Goal: Task Accomplishment & Management: Complete application form

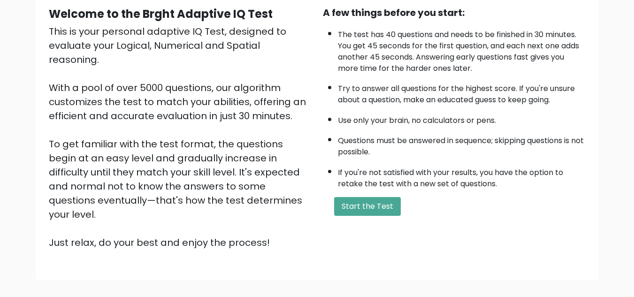
scroll to position [92, 0]
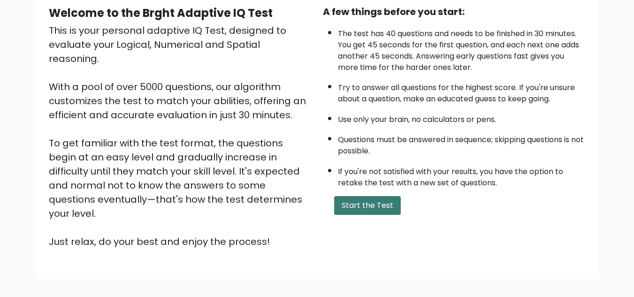
click at [382, 207] on button "Start the Test" at bounding box center [367, 205] width 67 height 19
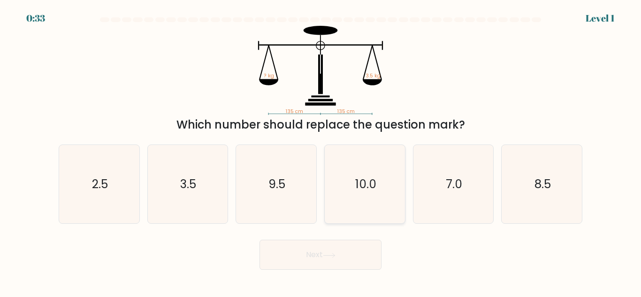
click at [373, 189] on text "10.0" at bounding box center [365, 184] width 21 height 16
click at [321, 151] on input "d. 10.0" at bounding box center [320, 150] width 0 height 2
radio input "true"
click at [181, 196] on icon "3.5" at bounding box center [187, 184] width 78 height 78
click at [320, 151] on input "b. 3.5" at bounding box center [320, 150] width 0 height 2
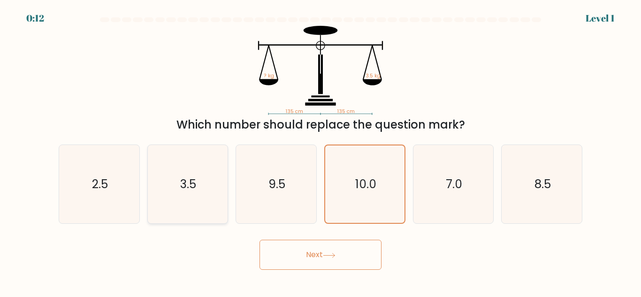
radio input "true"
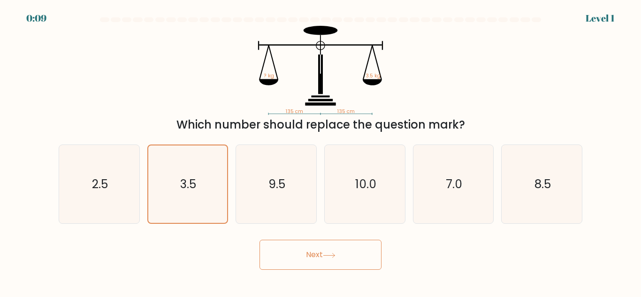
click at [324, 253] on button "Next" at bounding box center [320, 255] width 122 height 30
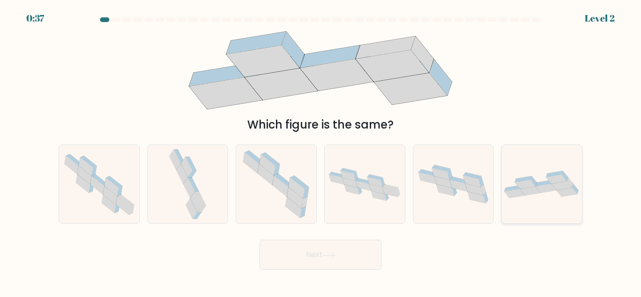
click at [548, 193] on icon at bounding box center [542, 184] width 80 height 27
click at [321, 151] on input "f." at bounding box center [320, 150] width 0 height 2
radio input "true"
click at [328, 253] on icon at bounding box center [329, 255] width 13 height 5
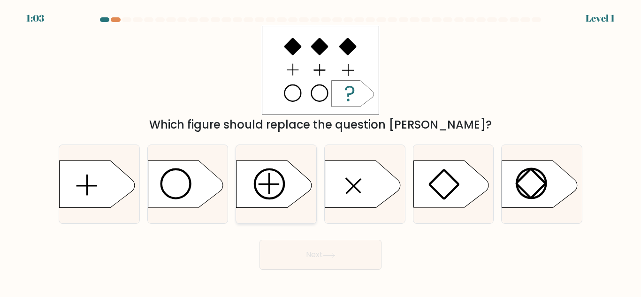
click at [273, 190] on icon at bounding box center [273, 184] width 75 height 47
click at [320, 151] on input "c." at bounding box center [320, 150] width 0 height 2
radio input "true"
click at [327, 255] on icon at bounding box center [329, 255] width 13 height 5
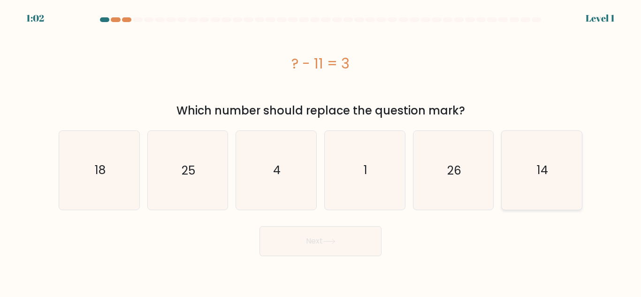
click at [542, 167] on text "14" at bounding box center [542, 170] width 11 height 16
click at [321, 151] on input "f. 14" at bounding box center [320, 150] width 0 height 2
radio input "true"
click at [331, 244] on button "Next" at bounding box center [320, 241] width 122 height 30
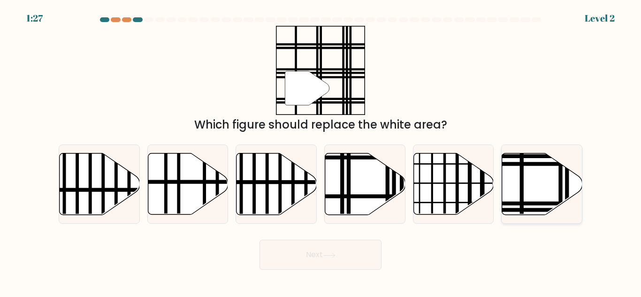
click at [540, 178] on icon at bounding box center [542, 183] width 80 height 61
click at [321, 151] on input "f." at bounding box center [320, 150] width 0 height 2
radio input "true"
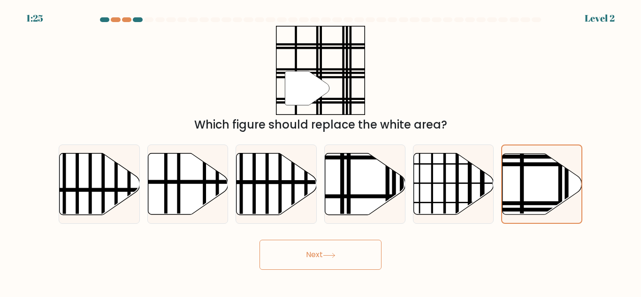
click at [331, 256] on icon at bounding box center [329, 255] width 13 height 5
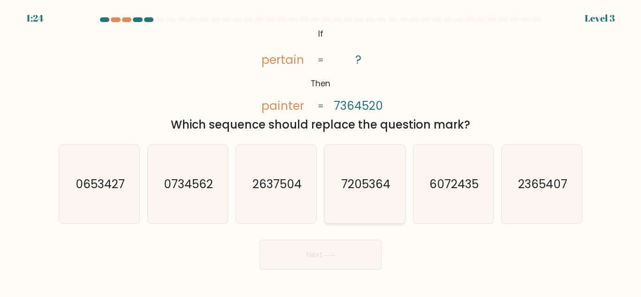
click at [353, 195] on icon "7205364" at bounding box center [365, 184] width 78 height 78
click at [321, 151] on input "d. 7205364" at bounding box center [320, 150] width 0 height 2
radio input "true"
click at [326, 258] on icon at bounding box center [329, 255] width 13 height 5
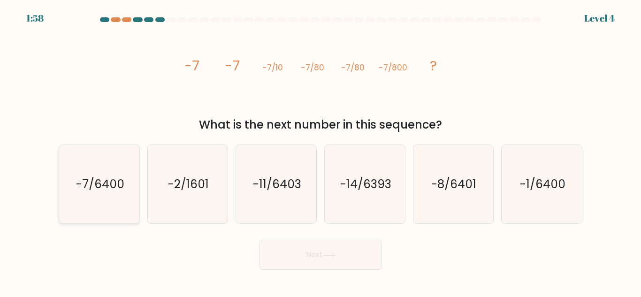
click at [101, 191] on text "-7/6400" at bounding box center [100, 184] width 48 height 16
click at [320, 151] on input "a. -7/6400" at bounding box center [320, 150] width 0 height 2
radio input "true"
click at [331, 257] on icon at bounding box center [329, 255] width 13 height 5
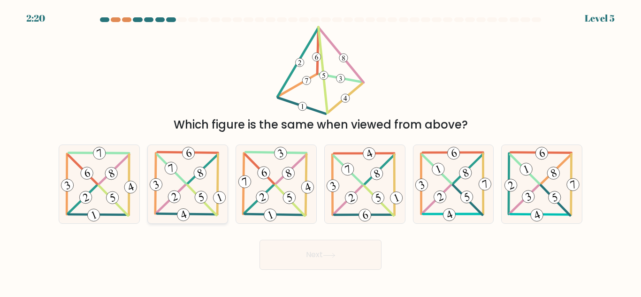
click at [196, 193] on 303 at bounding box center [201, 200] width 29 height 30
click at [320, 151] on input "b." at bounding box center [320, 150] width 0 height 2
radio input "true"
click at [339, 252] on button "Next" at bounding box center [320, 255] width 122 height 30
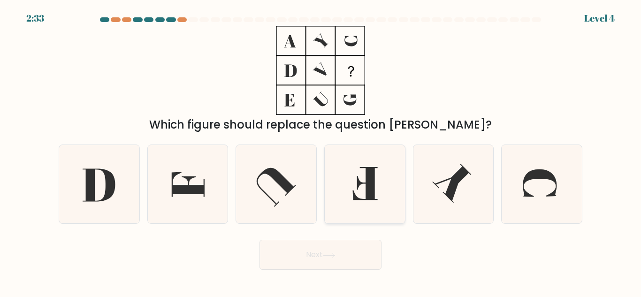
click at [349, 198] on icon at bounding box center [365, 184] width 78 height 78
click at [321, 151] on input "d." at bounding box center [320, 150] width 0 height 2
radio input "true"
click at [195, 194] on icon at bounding box center [188, 184] width 33 height 25
click at [320, 151] on input "b." at bounding box center [320, 150] width 0 height 2
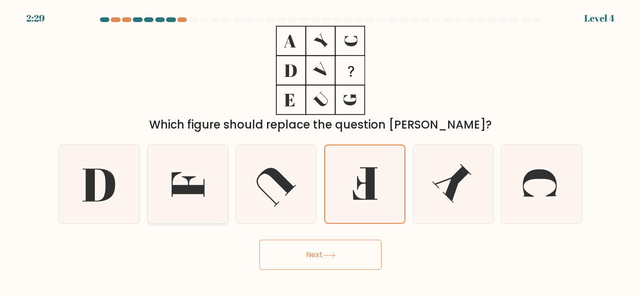
radio input "true"
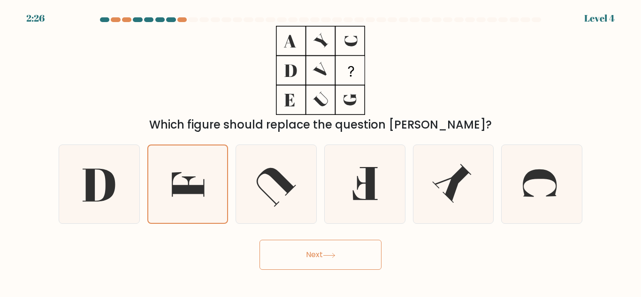
click at [342, 255] on button "Next" at bounding box center [320, 255] width 122 height 30
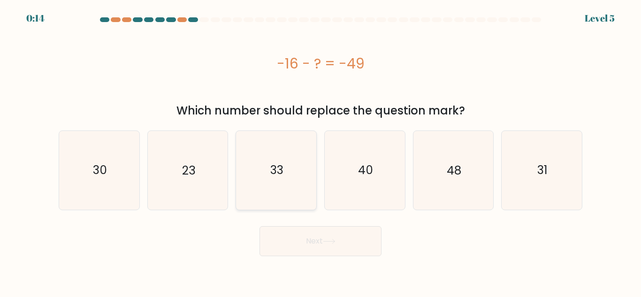
click at [283, 172] on text "33" at bounding box center [276, 170] width 13 height 16
click at [320, 151] on input "c. 33" at bounding box center [320, 150] width 0 height 2
radio input "true"
click at [347, 243] on button "Next" at bounding box center [320, 241] width 122 height 30
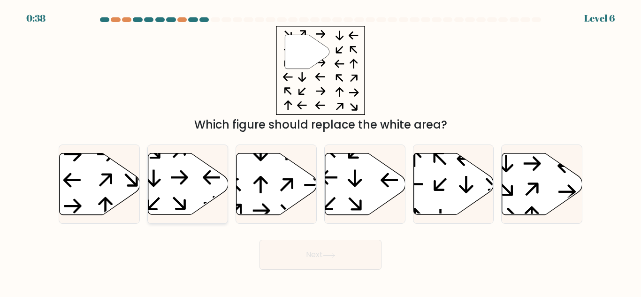
click at [184, 184] on icon at bounding box center [188, 183] width 80 height 61
click at [320, 151] on input "b." at bounding box center [320, 150] width 0 height 2
radio input "true"
click at [338, 258] on button "Next" at bounding box center [320, 255] width 122 height 30
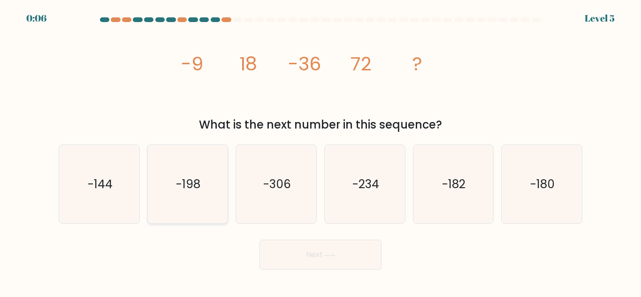
click at [188, 197] on icon "-198" at bounding box center [187, 184] width 78 height 78
click at [320, 151] on input "b. -198" at bounding box center [320, 150] width 0 height 2
radio input "true"
click at [331, 264] on button "Next" at bounding box center [320, 255] width 122 height 30
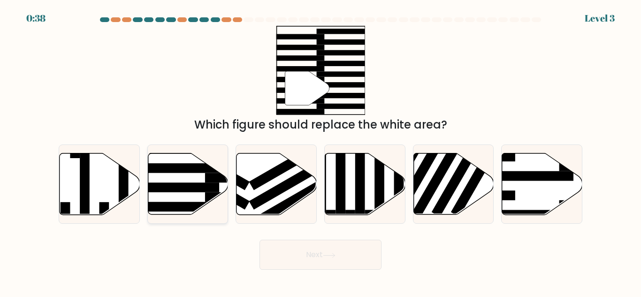
click at [180, 192] on rect at bounding box center [175, 188] width 87 height 10
click at [320, 151] on input "b." at bounding box center [320, 150] width 0 height 2
radio input "true"
click at [299, 259] on button "Next" at bounding box center [320, 255] width 122 height 30
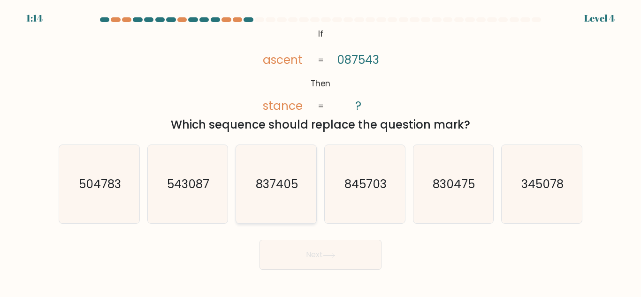
click at [277, 193] on icon "837405" at bounding box center [276, 184] width 78 height 78
click at [320, 151] on input "c. 837405" at bounding box center [320, 150] width 0 height 2
radio input "true"
click at [310, 255] on button "Next" at bounding box center [320, 255] width 122 height 30
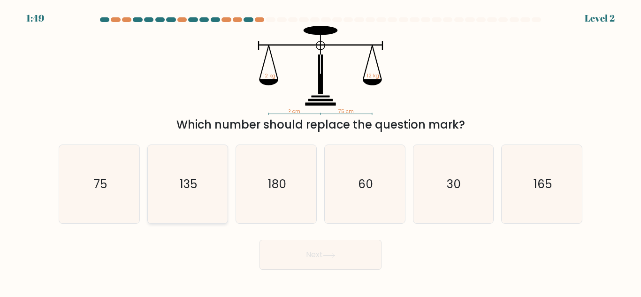
click at [183, 202] on icon "135" at bounding box center [187, 184] width 78 height 78
click at [320, 151] on input "b. 135" at bounding box center [320, 150] width 0 height 2
radio input "true"
click at [325, 256] on button "Next" at bounding box center [320, 255] width 122 height 30
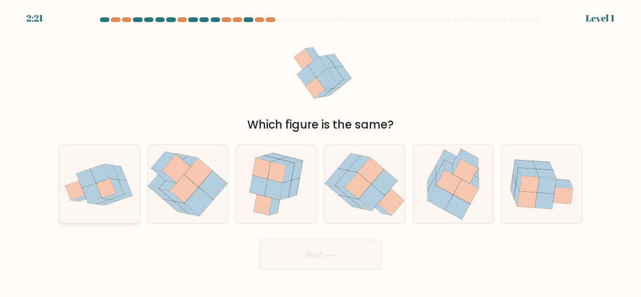
click at [105, 195] on icon at bounding box center [106, 188] width 20 height 19
click at [320, 151] on input "a." at bounding box center [320, 150] width 0 height 2
radio input "true"
click at [308, 244] on button "Next" at bounding box center [320, 255] width 122 height 30
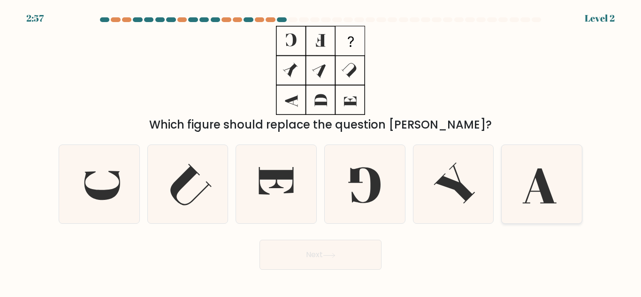
click at [544, 187] on icon at bounding box center [540, 185] width 34 height 35
click at [321, 151] on input "f." at bounding box center [320, 150] width 0 height 2
radio input "true"
click at [324, 253] on button "Next" at bounding box center [320, 255] width 122 height 30
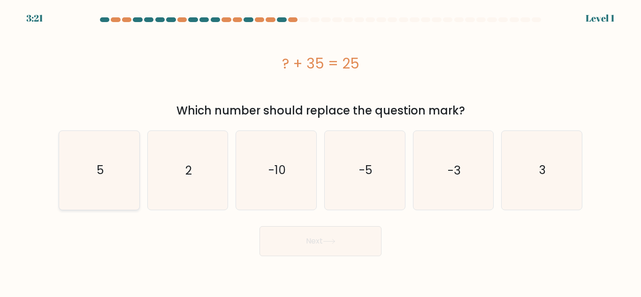
click at [115, 184] on icon "5" at bounding box center [99, 170] width 78 height 78
click at [320, 151] on input "a. 5" at bounding box center [320, 150] width 0 height 2
radio input "true"
click at [108, 194] on icon "5" at bounding box center [99, 169] width 77 height 77
click at [320, 151] on input "a. 5" at bounding box center [320, 150] width 0 height 2
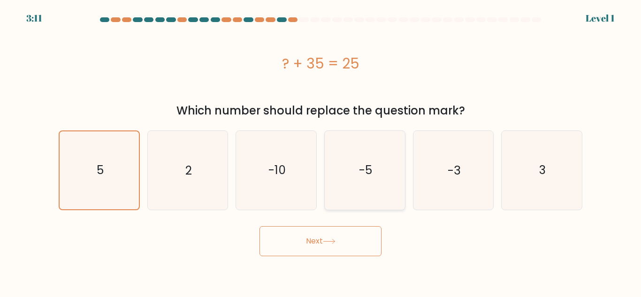
click at [367, 175] on text "-5" at bounding box center [365, 170] width 13 height 16
click at [321, 151] on input "d. -5" at bounding box center [320, 150] width 0 height 2
radio input "true"
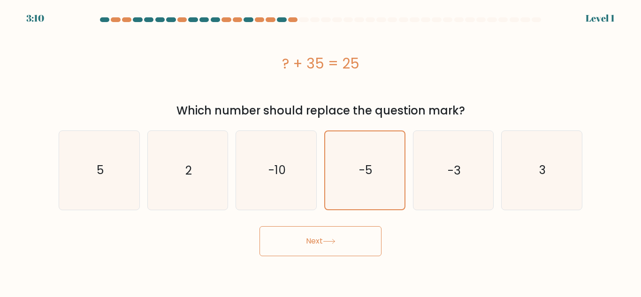
click at [319, 248] on button "Next" at bounding box center [320, 241] width 122 height 30
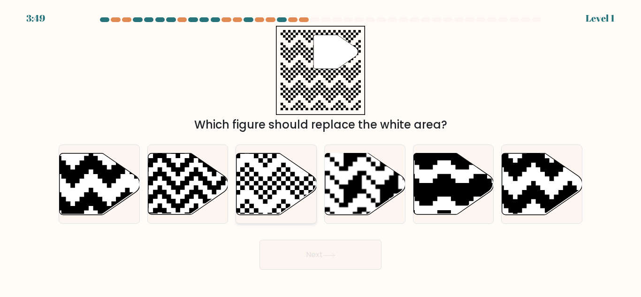
click at [271, 181] on icon at bounding box center [276, 183] width 80 height 61
click at [320, 151] on input "c." at bounding box center [320, 150] width 0 height 2
radio input "true"
click at [333, 248] on button "Next" at bounding box center [320, 255] width 122 height 30
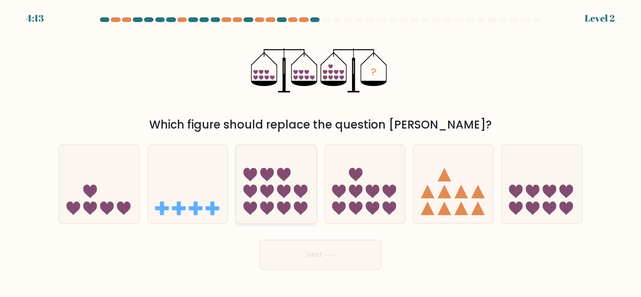
click at [273, 199] on icon at bounding box center [276, 184] width 80 height 66
click at [320, 151] on input "c." at bounding box center [320, 150] width 0 height 2
radio input "true"
click at [330, 258] on icon at bounding box center [329, 255] width 13 height 5
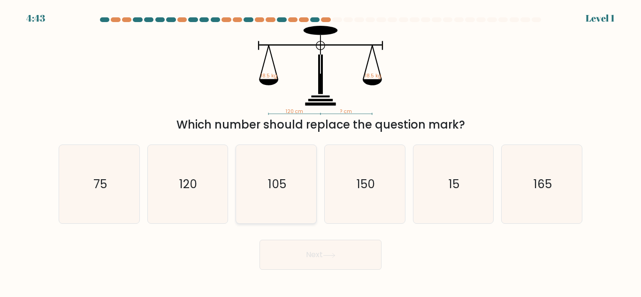
click at [275, 214] on icon "105" at bounding box center [276, 184] width 78 height 78
click at [320, 151] on input "c. 105" at bounding box center [320, 150] width 0 height 2
radio input "true"
click at [270, 202] on icon "105" at bounding box center [275, 183] width 77 height 77
click at [320, 151] on input "c. 105" at bounding box center [320, 150] width 0 height 2
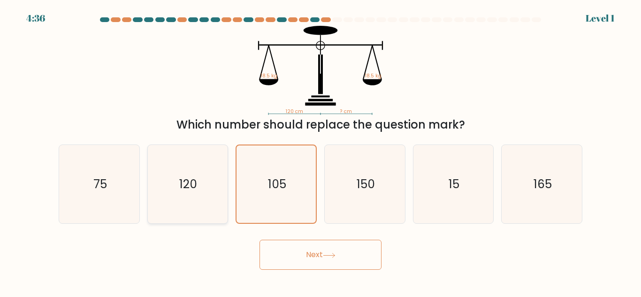
click at [196, 188] on text "120" at bounding box center [189, 184] width 18 height 16
click at [320, 151] on input "b. 120" at bounding box center [320, 150] width 0 height 2
radio input "true"
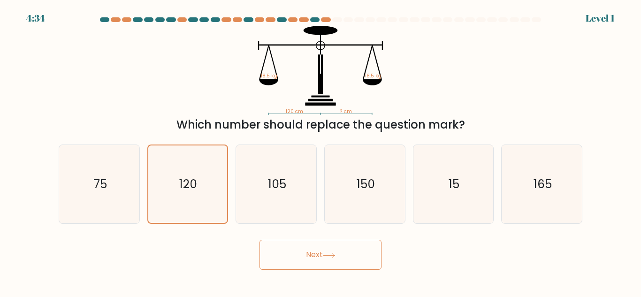
click at [325, 255] on icon at bounding box center [329, 255] width 13 height 5
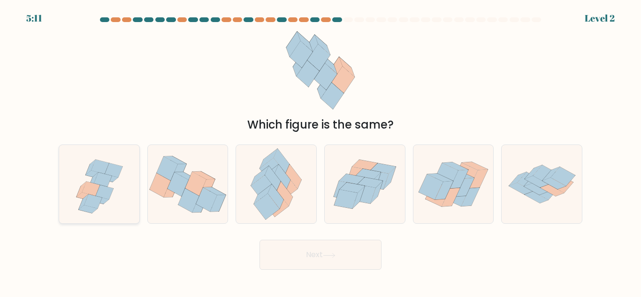
click at [113, 192] on icon at bounding box center [99, 184] width 80 height 77
click at [320, 151] on input "a." at bounding box center [320, 150] width 0 height 2
radio input "true"
click at [294, 261] on button "Next" at bounding box center [320, 255] width 122 height 30
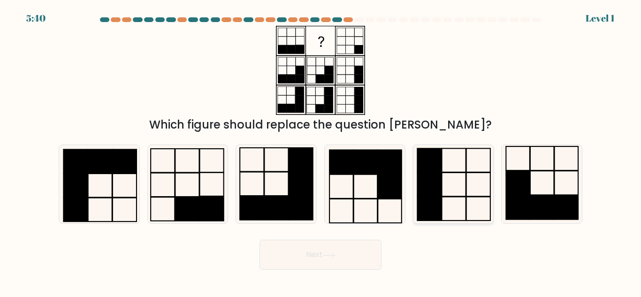
click at [466, 189] on rect at bounding box center [454, 185] width 24 height 24
click at [321, 151] on input "e." at bounding box center [320, 150] width 0 height 2
radio input "true"
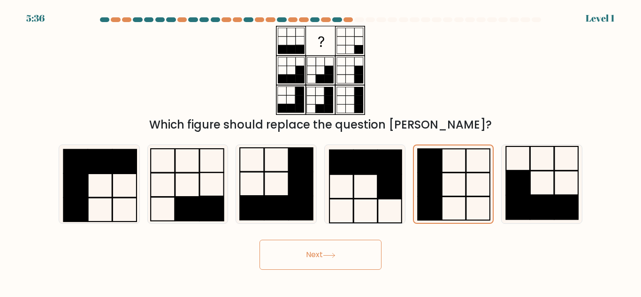
click at [301, 244] on button "Next" at bounding box center [320, 255] width 122 height 30
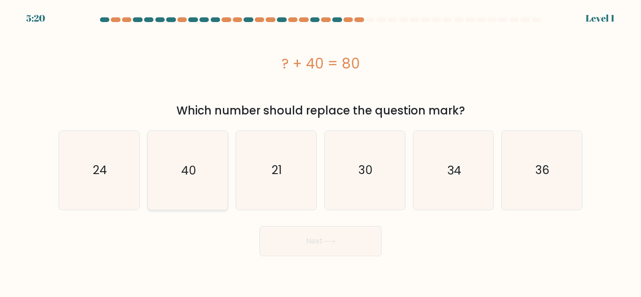
click at [197, 187] on icon "40" at bounding box center [187, 170] width 78 height 78
click at [320, 151] on input "b. 40" at bounding box center [320, 150] width 0 height 2
radio input "true"
click at [331, 242] on icon at bounding box center [329, 241] width 13 height 5
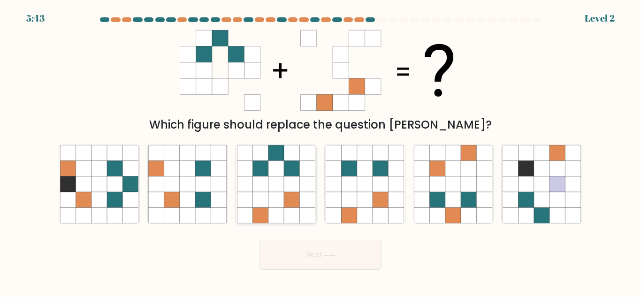
click at [290, 186] on icon at bounding box center [291, 183] width 15 height 15
click at [320, 151] on input "c." at bounding box center [320, 150] width 0 height 2
radio input "true"
click at [324, 244] on button "Next" at bounding box center [320, 255] width 122 height 30
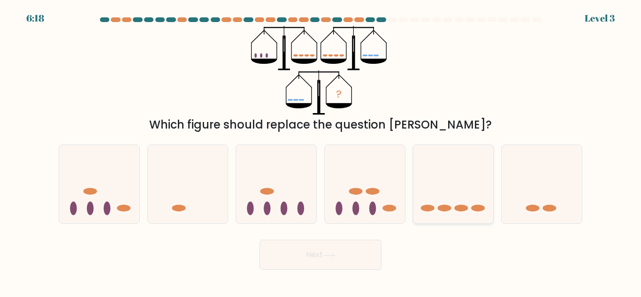
click at [452, 206] on icon at bounding box center [453, 184] width 80 height 66
click at [321, 151] on input "e." at bounding box center [320, 150] width 0 height 2
radio input "true"
click at [323, 262] on button "Next" at bounding box center [320, 255] width 122 height 30
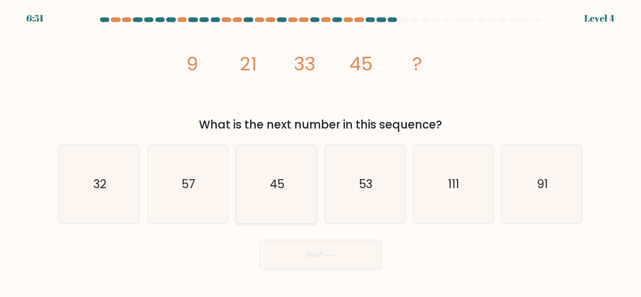
click at [284, 210] on icon "45" at bounding box center [276, 184] width 78 height 78
click at [320, 151] on input "c. 45" at bounding box center [320, 150] width 0 height 2
radio input "true"
click at [542, 182] on text "91" at bounding box center [542, 184] width 11 height 16
click at [321, 151] on input "f. 91" at bounding box center [320, 150] width 0 height 2
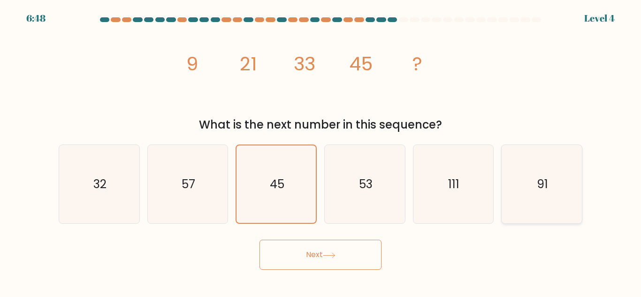
radio input "true"
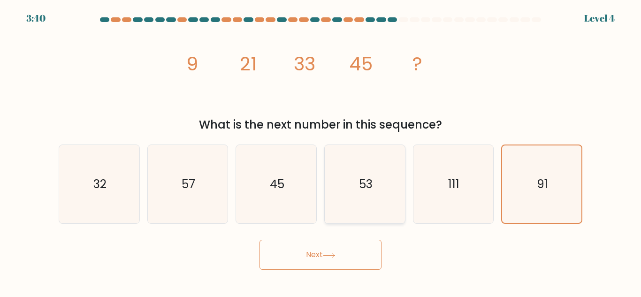
click at [369, 199] on icon "53" at bounding box center [365, 184] width 78 height 78
click at [321, 151] on input "d. 53" at bounding box center [320, 150] width 0 height 2
radio input "true"
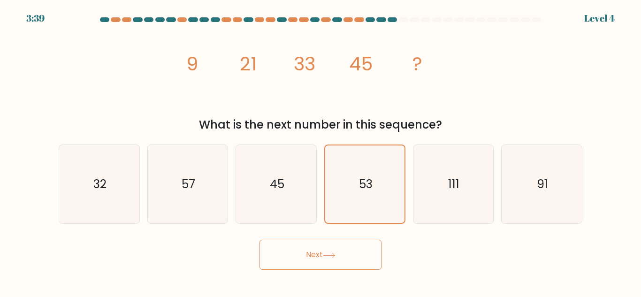
click at [306, 263] on button "Next" at bounding box center [320, 255] width 122 height 30
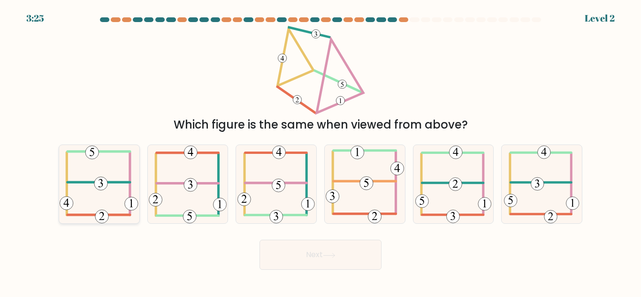
click at [106, 197] on icon at bounding box center [99, 184] width 79 height 78
click at [320, 151] on input "a." at bounding box center [320, 150] width 0 height 2
radio input "true"
click at [305, 256] on button "Next" at bounding box center [320, 255] width 122 height 30
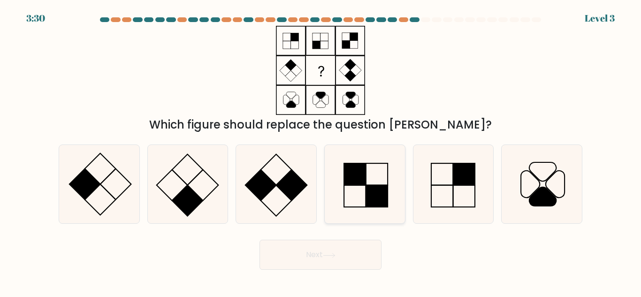
click at [367, 187] on rect at bounding box center [377, 196] width 22 height 22
click at [321, 151] on input "d." at bounding box center [320, 150] width 0 height 2
radio input "true"
click at [312, 252] on button "Next" at bounding box center [320, 255] width 122 height 30
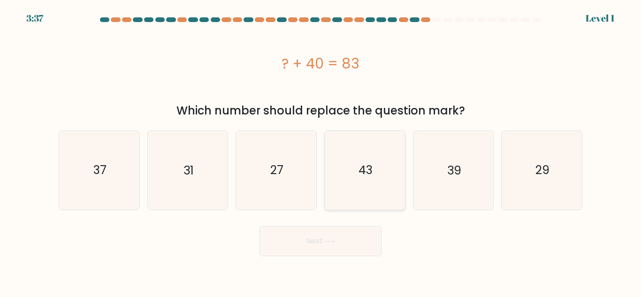
click at [372, 183] on icon "43" at bounding box center [365, 170] width 78 height 78
click at [321, 151] on input "d. 43" at bounding box center [320, 150] width 0 height 2
radio input "true"
click at [311, 240] on button "Next" at bounding box center [320, 241] width 122 height 30
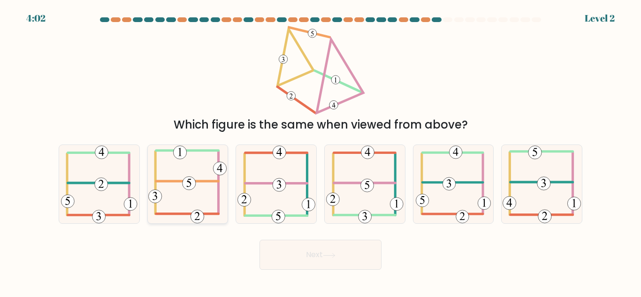
click at [191, 184] on icon at bounding box center [189, 183] width 5 height 8
click at [320, 151] on input "b." at bounding box center [320, 150] width 0 height 2
radio input "true"
click at [324, 248] on button "Next" at bounding box center [320, 255] width 122 height 30
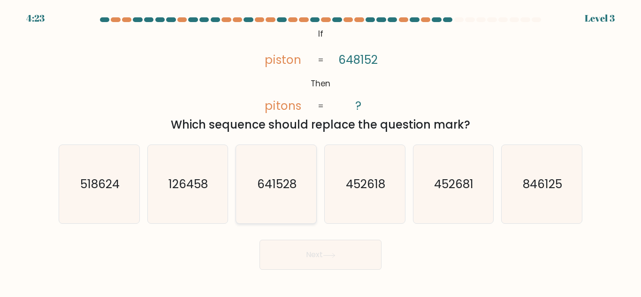
click at [279, 198] on icon "641528" at bounding box center [276, 184] width 78 height 78
click at [320, 151] on input "c. 641528" at bounding box center [320, 150] width 0 height 2
radio input "true"
click at [317, 250] on button "Next" at bounding box center [320, 255] width 122 height 30
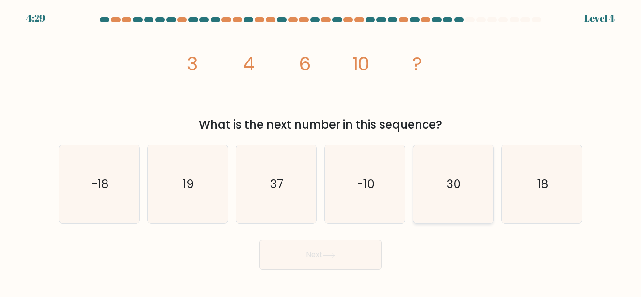
click at [467, 190] on icon "30" at bounding box center [453, 184] width 78 height 78
click at [321, 151] on input "e. 30" at bounding box center [320, 150] width 0 height 2
radio input "true"
click at [312, 261] on button "Next" at bounding box center [320, 255] width 122 height 30
click at [311, 260] on button "Next" at bounding box center [320, 255] width 122 height 30
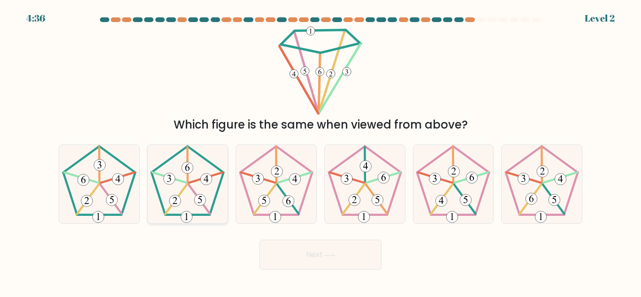
click at [183, 177] on icon at bounding box center [187, 184] width 78 height 78
click at [320, 151] on input "b." at bounding box center [320, 150] width 0 height 2
radio input "true"
click at [306, 257] on button "Next" at bounding box center [320, 255] width 122 height 30
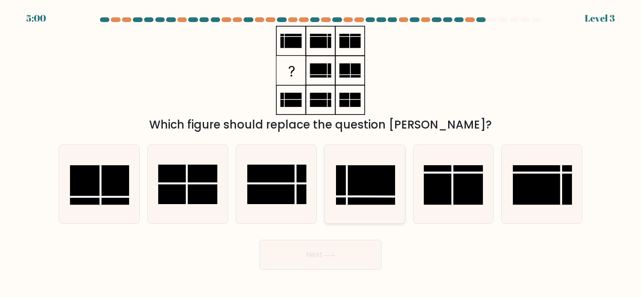
click at [367, 184] on rect at bounding box center [365, 184] width 59 height 39
click at [321, 151] on input "d." at bounding box center [320, 150] width 0 height 2
radio input "true"
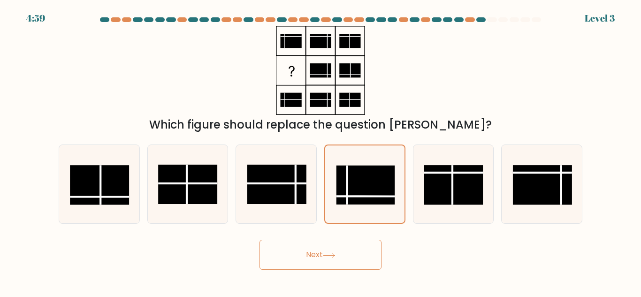
click at [293, 252] on button "Next" at bounding box center [320, 255] width 122 height 30
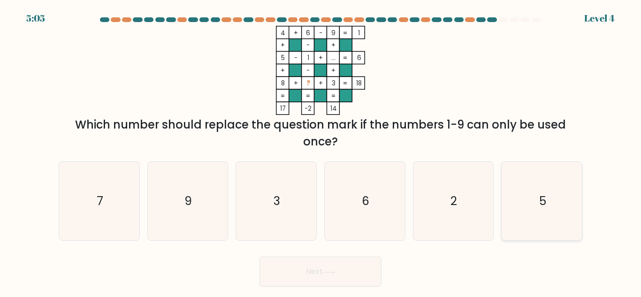
click at [539, 214] on icon "5" at bounding box center [542, 201] width 78 height 78
click at [321, 151] on input "f. 5" at bounding box center [320, 150] width 0 height 2
radio input "true"
click at [106, 211] on icon "7" at bounding box center [99, 201] width 78 height 78
click at [320, 151] on input "a. 7" at bounding box center [320, 150] width 0 height 2
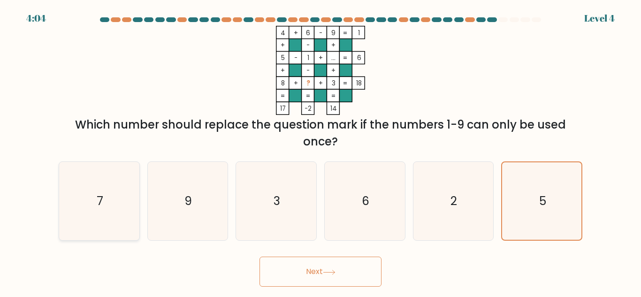
radio input "true"
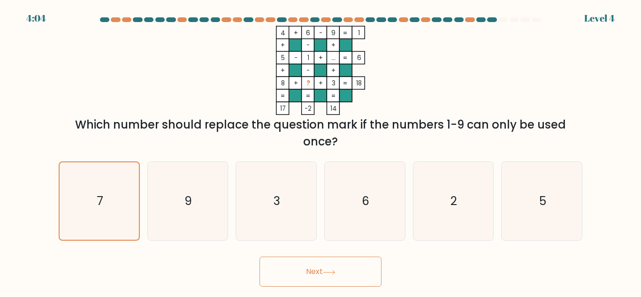
click at [307, 279] on button "Next" at bounding box center [320, 272] width 122 height 30
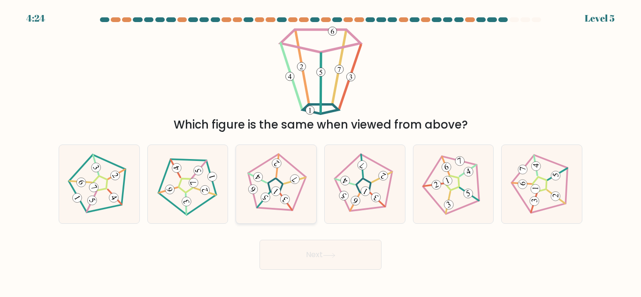
click at [278, 179] on icon at bounding box center [276, 184] width 63 height 63
click at [320, 151] on input "c." at bounding box center [320, 150] width 0 height 2
radio input "true"
click at [336, 246] on button "Next" at bounding box center [320, 255] width 122 height 30
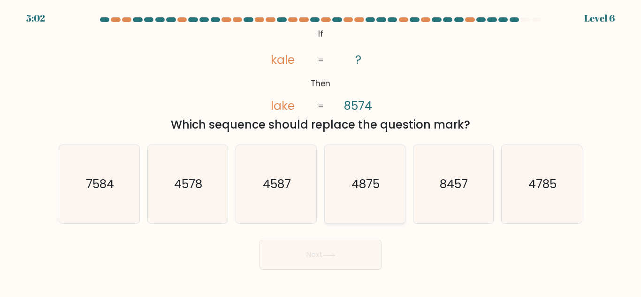
click at [368, 189] on text "4875" at bounding box center [365, 184] width 28 height 16
click at [321, 151] on input "d. 4875" at bounding box center [320, 150] width 0 height 2
radio input "true"
click at [444, 204] on icon "8457" at bounding box center [453, 184] width 78 height 78
click at [321, 151] on input "e. 8457" at bounding box center [320, 150] width 0 height 2
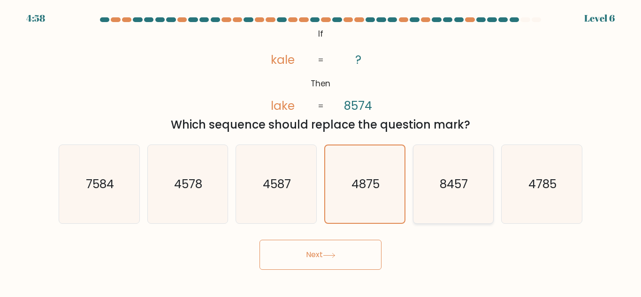
radio input "true"
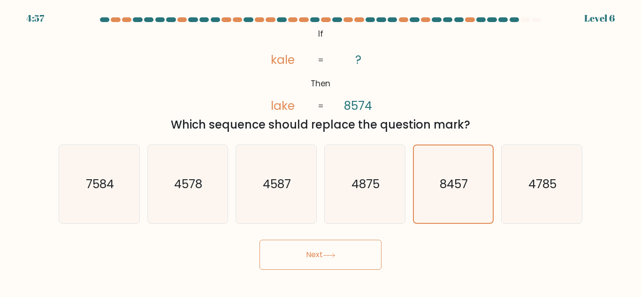
click at [306, 259] on button "Next" at bounding box center [320, 255] width 122 height 30
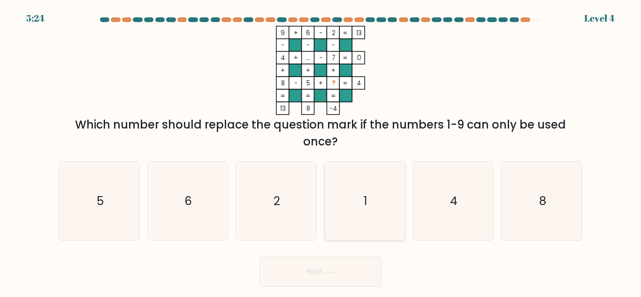
click at [370, 211] on icon "1" at bounding box center [365, 201] width 78 height 78
click at [321, 151] on input "d. 1" at bounding box center [320, 150] width 0 height 2
radio input "true"
click at [316, 273] on button "Next" at bounding box center [320, 272] width 122 height 30
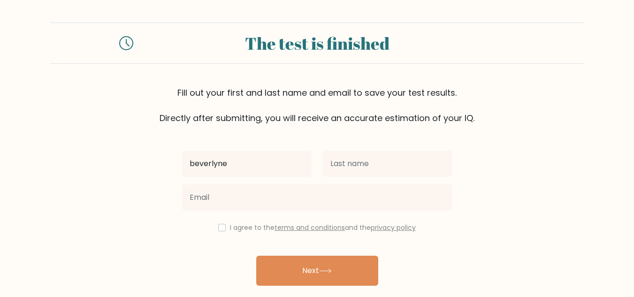
type input "beverlyne"
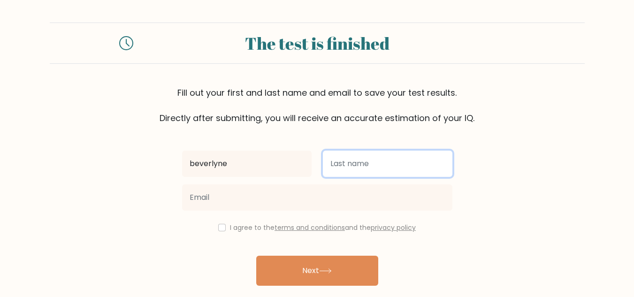
click at [387, 167] on input "text" at bounding box center [388, 164] width 130 height 26
type input "osso"
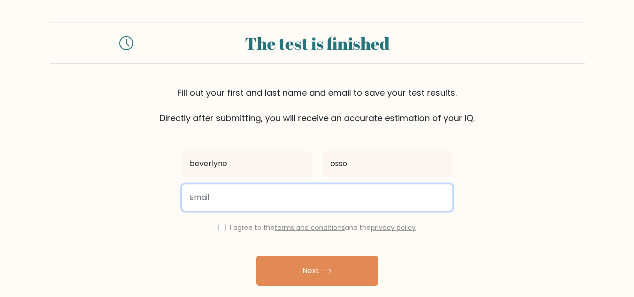
click at [276, 209] on input "email" at bounding box center [317, 197] width 270 height 26
type input "beverlyneosso351@gmail.com"
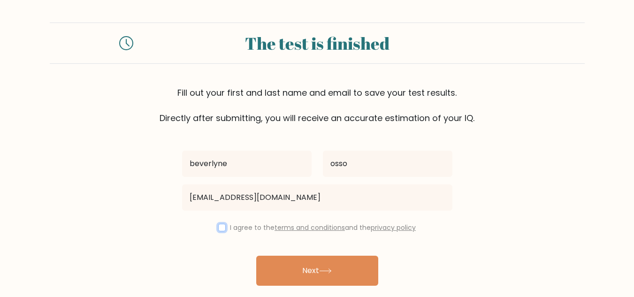
click at [222, 229] on input "checkbox" at bounding box center [222, 228] width 8 height 8
checkbox input "true"
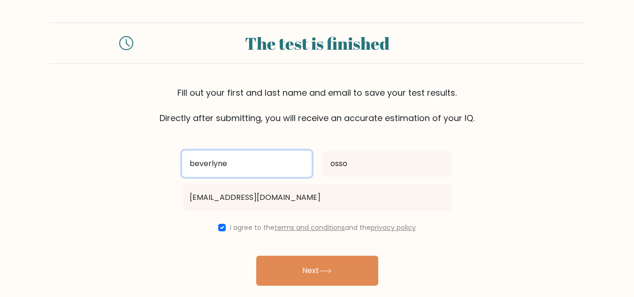
click at [200, 163] on input "beverlyne" at bounding box center [247, 164] width 130 height 26
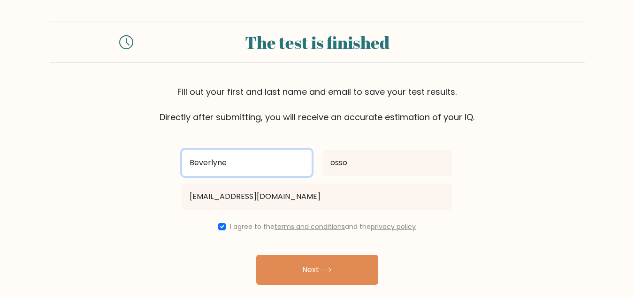
scroll to position [32, 0]
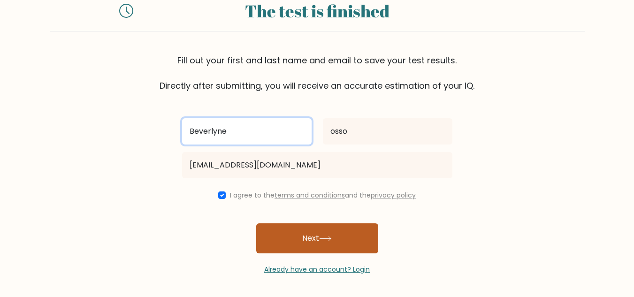
type input "Beverlyne"
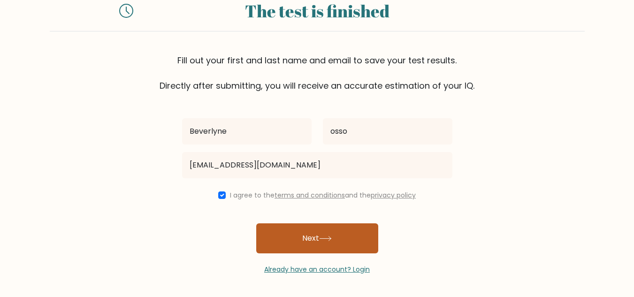
click at [335, 239] on button "Next" at bounding box center [317, 238] width 122 height 30
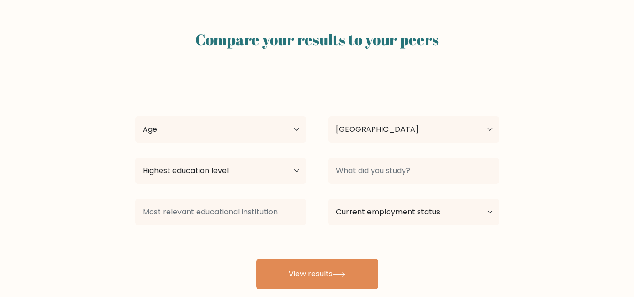
select select "KE"
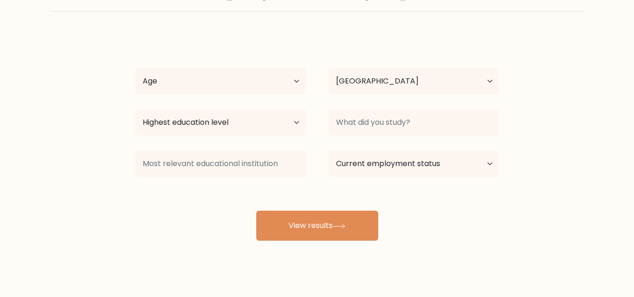
scroll to position [59, 0]
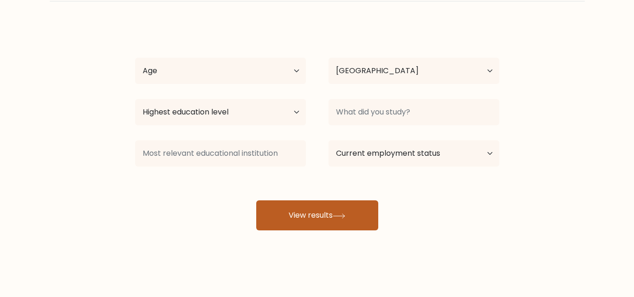
click at [322, 219] on button "View results" at bounding box center [317, 215] width 122 height 30
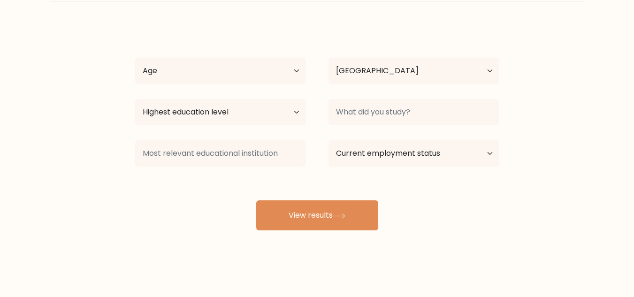
click at [464, 213] on div "[PERSON_NAME] Age Under [DEMOGRAPHIC_DATA] [DEMOGRAPHIC_DATA] [DEMOGRAPHIC_DATA…" at bounding box center [317, 127] width 375 height 206
click at [291, 101] on select "Highest education level No schooling Primary Lower Secondary Upper Secondary Oc…" at bounding box center [220, 112] width 171 height 26
select select "bachelors_degree"
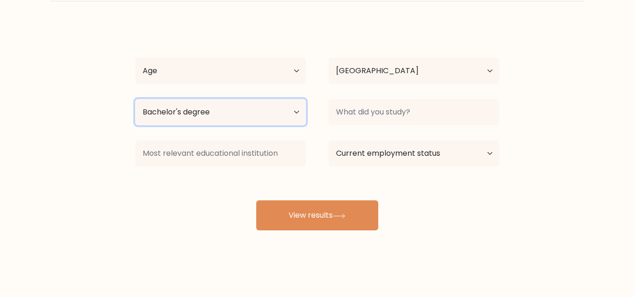
click at [135, 99] on select "Highest education level No schooling Primary Lower Secondary Upper Secondary Oc…" at bounding box center [220, 112] width 171 height 26
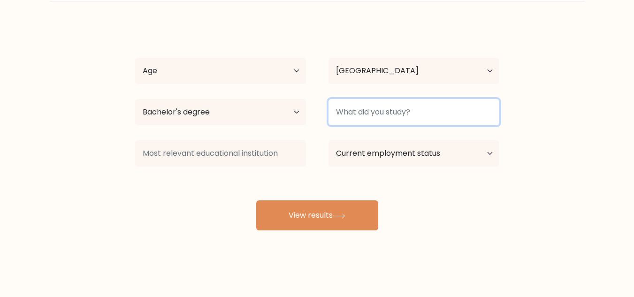
click at [439, 124] on input at bounding box center [413, 112] width 171 height 26
click at [450, 115] on input at bounding box center [413, 112] width 171 height 26
type input "h"
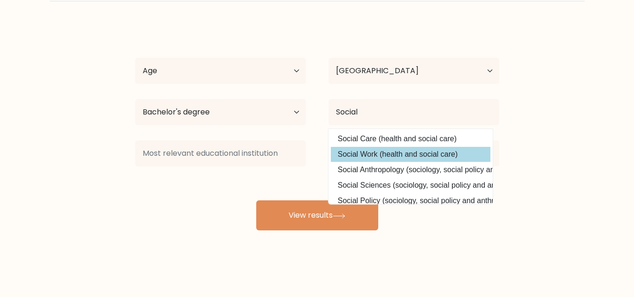
click at [442, 153] on option "Social Work (health and social care)" at bounding box center [411, 154] width 160 height 15
type input "Social Work"
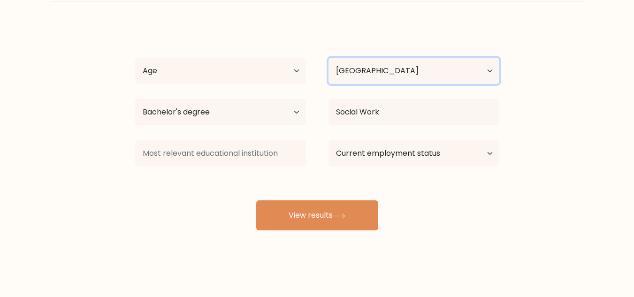
click at [485, 71] on select "Country [GEOGRAPHIC_DATA] [GEOGRAPHIC_DATA] [GEOGRAPHIC_DATA] [US_STATE] [GEOGR…" at bounding box center [413, 71] width 171 height 26
click at [365, 69] on select "Country [GEOGRAPHIC_DATA] [GEOGRAPHIC_DATA] [GEOGRAPHIC_DATA] [US_STATE] [GEOGR…" at bounding box center [413, 71] width 171 height 26
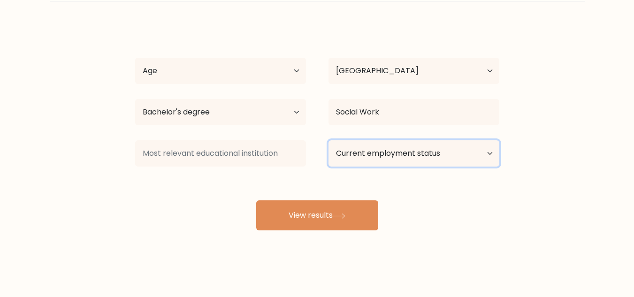
click at [492, 152] on select "Current employment status Employed Student Retired Other / prefer not to answer" at bounding box center [413, 153] width 171 height 26
select select "employed"
click at [328, 140] on select "Current employment status Employed Student Retired Other / prefer not to answer" at bounding box center [413, 153] width 171 height 26
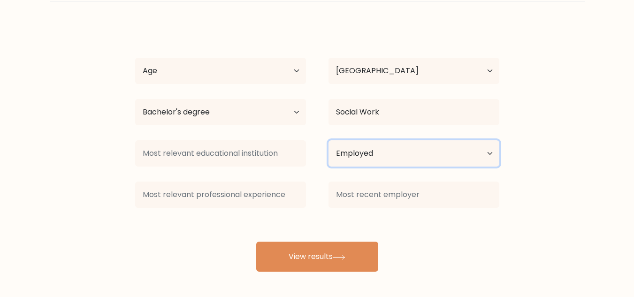
click at [486, 154] on select "Current employment status Employed Student Retired Other / prefer not to answer" at bounding box center [413, 153] width 171 height 26
click at [328, 140] on select "Current employment status Employed Student Retired Other / prefer not to answer" at bounding box center [413, 153] width 171 height 26
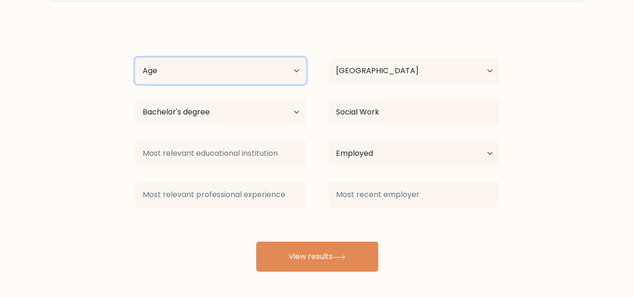
click at [297, 67] on select "Age Under [DEMOGRAPHIC_DATA] [DEMOGRAPHIC_DATA] [DEMOGRAPHIC_DATA] [DEMOGRAPHIC…" at bounding box center [220, 71] width 171 height 26
select select "18_24"
click at [135, 58] on select "Age Under [DEMOGRAPHIC_DATA] [DEMOGRAPHIC_DATA] [DEMOGRAPHIC_DATA] [DEMOGRAPHIC…" at bounding box center [220, 71] width 171 height 26
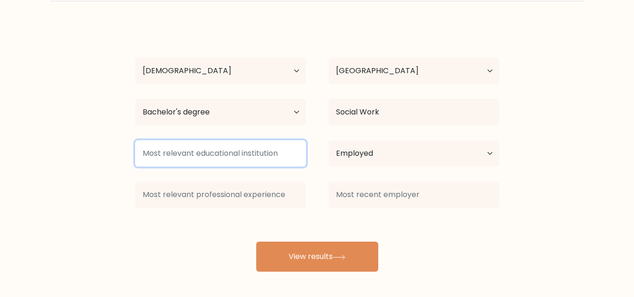
click at [281, 159] on input at bounding box center [220, 153] width 171 height 26
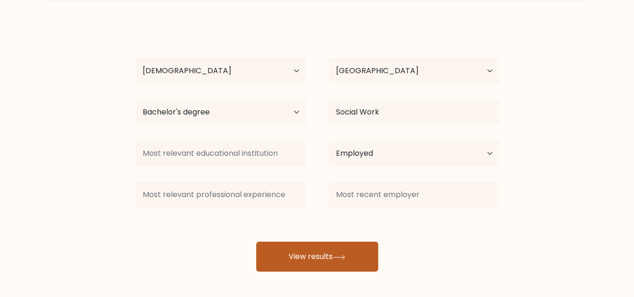
click at [309, 262] on button "View results" at bounding box center [317, 257] width 122 height 30
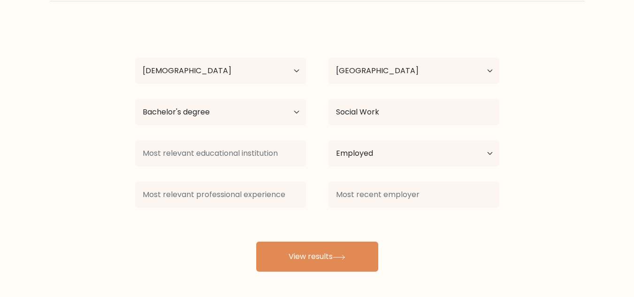
click at [216, 226] on div "[PERSON_NAME] Age Under [DEMOGRAPHIC_DATA] [DEMOGRAPHIC_DATA] [DEMOGRAPHIC_DATA…" at bounding box center [317, 148] width 375 height 248
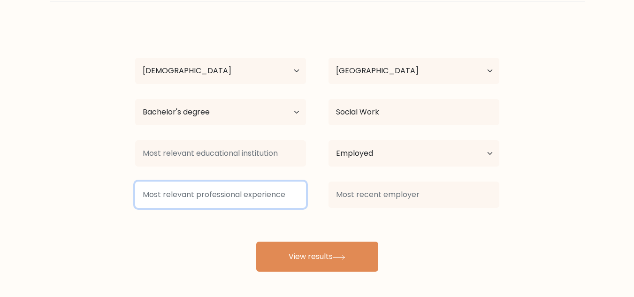
click at [274, 192] on input at bounding box center [220, 195] width 171 height 26
click at [159, 198] on input at bounding box center [220, 195] width 171 height 26
click at [144, 196] on input at bounding box center [220, 195] width 171 height 26
click at [153, 199] on input at bounding box center [220, 195] width 171 height 26
click at [157, 199] on input at bounding box center [220, 195] width 171 height 26
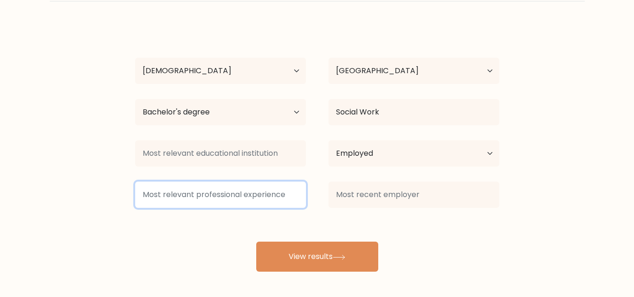
click at [158, 200] on input at bounding box center [220, 195] width 171 height 26
click at [146, 196] on input at bounding box center [220, 195] width 171 height 26
click at [204, 190] on input at bounding box center [220, 195] width 171 height 26
click at [208, 193] on input at bounding box center [220, 195] width 171 height 26
click at [218, 197] on input at bounding box center [220, 195] width 171 height 26
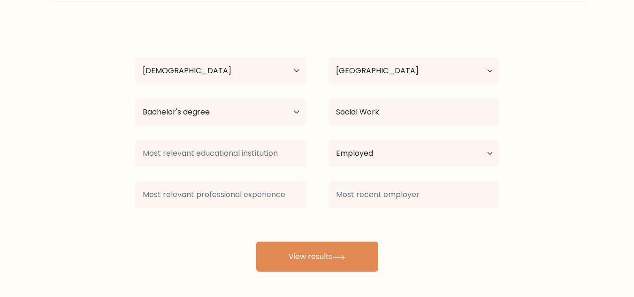
drag, startPoint x: 152, startPoint y: 199, endPoint x: 135, endPoint y: 132, distance: 69.5
click at [135, 132] on div "[PERSON_NAME] Age Under [DEMOGRAPHIC_DATA] [DEMOGRAPHIC_DATA] [DEMOGRAPHIC_DATA…" at bounding box center [317, 148] width 375 height 248
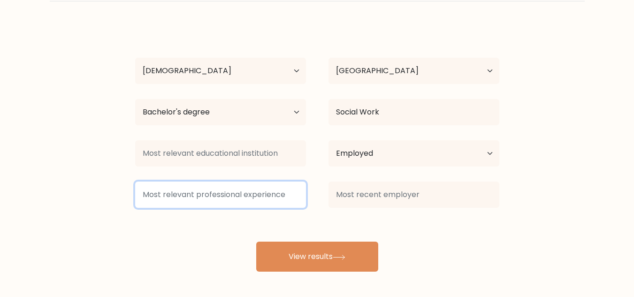
click at [135, 183] on input at bounding box center [220, 195] width 171 height 26
click at [159, 196] on input at bounding box center [220, 195] width 171 height 26
click at [213, 197] on input at bounding box center [220, 195] width 171 height 26
paste input "I have relevant experience in social work and health, providing support to indi…"
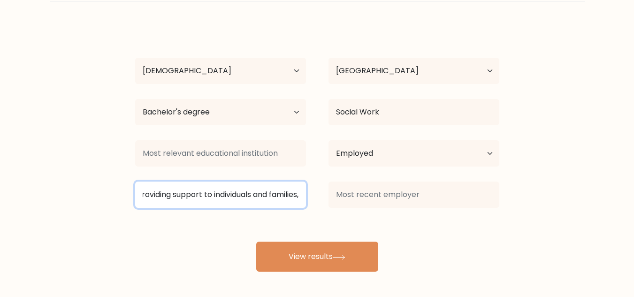
type input "I have relevant experience in social work and health, providing support to indi…"
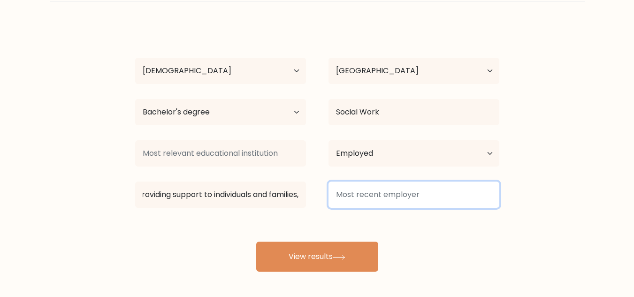
click at [418, 197] on input at bounding box center [413, 195] width 171 height 26
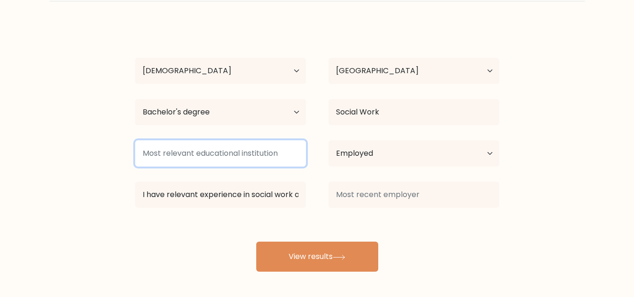
click at [259, 156] on input at bounding box center [220, 153] width 171 height 26
type input "[PERSON_NAME][GEOGRAPHIC_DATA]"
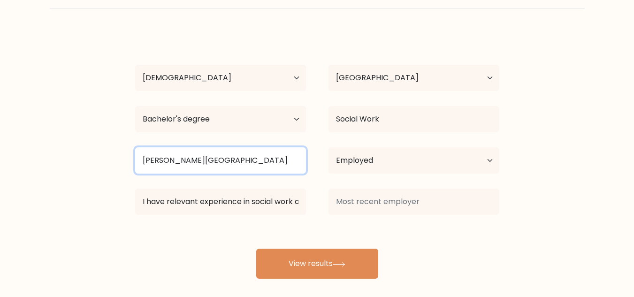
scroll to position [45, 0]
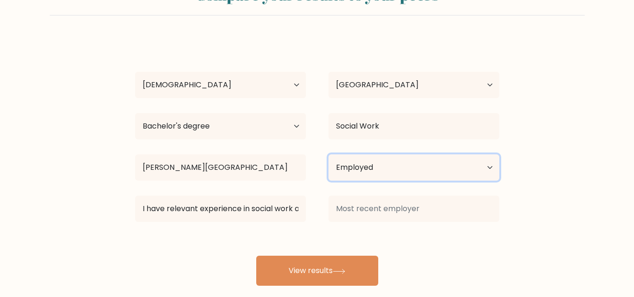
click at [492, 168] on select "Current employment status Employed Student Retired Other / prefer not to answer" at bounding box center [413, 167] width 171 height 26
click at [328, 154] on select "Current employment status Employed Student Retired Other / prefer not to answer" at bounding box center [413, 167] width 171 height 26
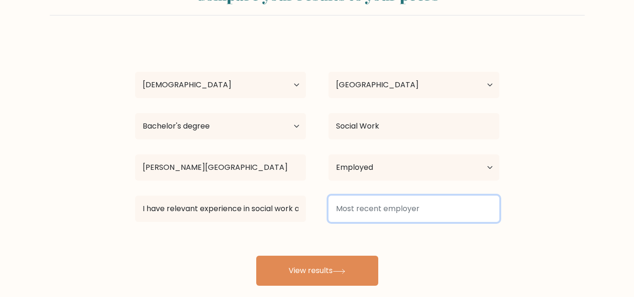
click at [422, 214] on input at bounding box center [413, 209] width 171 height 26
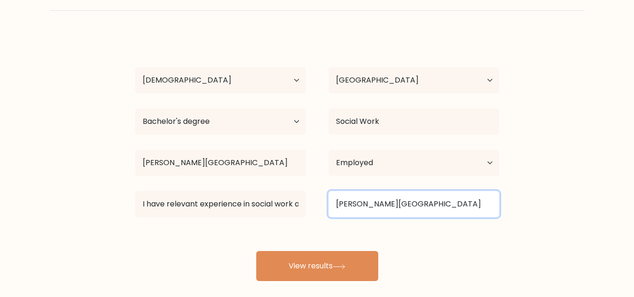
scroll to position [52, 0]
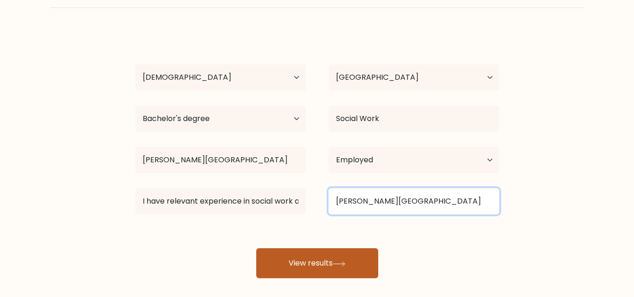
type input "[PERSON_NAME][GEOGRAPHIC_DATA]"
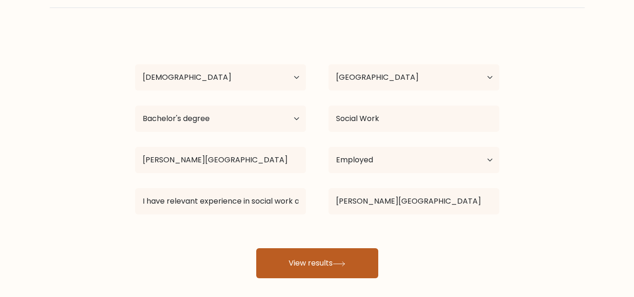
click at [334, 264] on button "View results" at bounding box center [317, 263] width 122 height 30
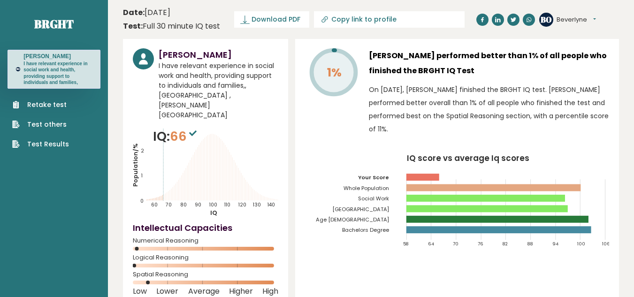
click at [137, 144] on tspan "Population/%" at bounding box center [135, 165] width 8 height 43
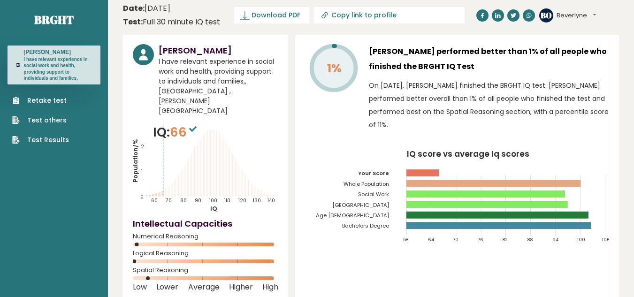
scroll to position [37, 0]
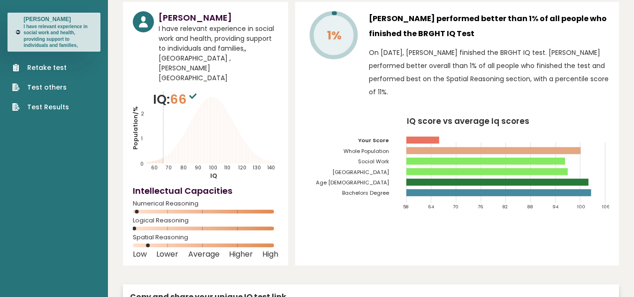
click at [137, 135] on icon "Population/% IQ 0 1 2 60 70 80 90 100 110 120 130 140" at bounding box center [205, 135] width 145 height 90
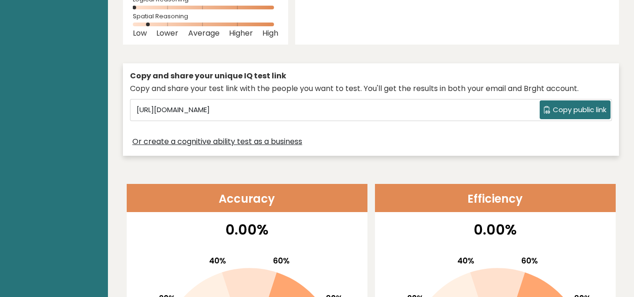
scroll to position [261, 0]
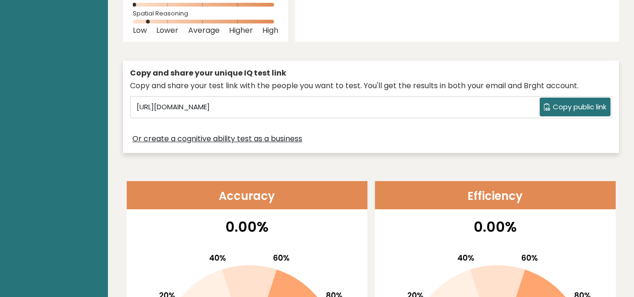
click at [137, 135] on div "Copy and share your unique IQ test link Copy and share your test link with the …" at bounding box center [371, 107] width 496 height 102
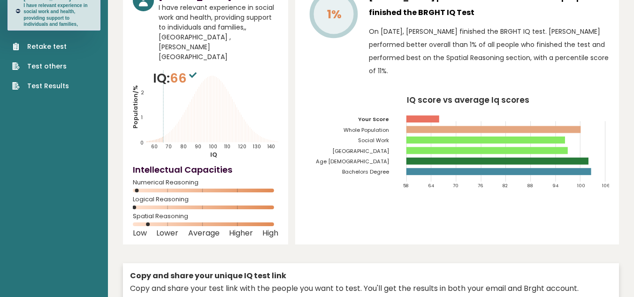
scroll to position [0, 0]
